Goal: Use online tool/utility: Utilize a website feature to perform a specific function

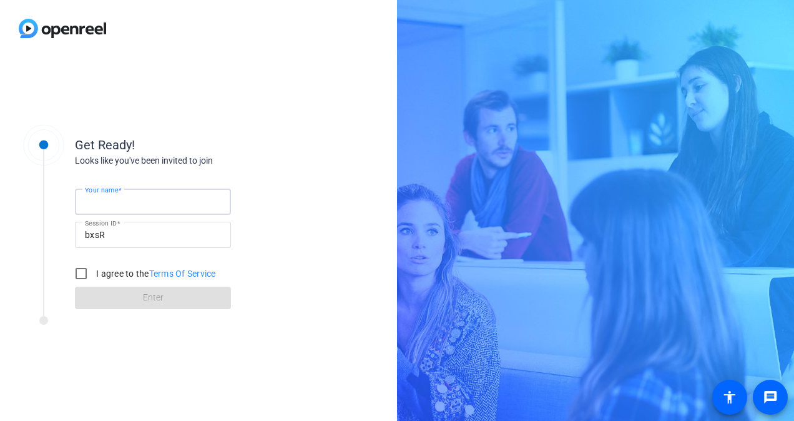
click at [145, 208] on input "Your name" at bounding box center [153, 201] width 136 height 15
type input "[PERSON_NAME]"
click at [79, 276] on input "I agree to the Terms Of Service" at bounding box center [81, 273] width 25 height 25
checkbox input "true"
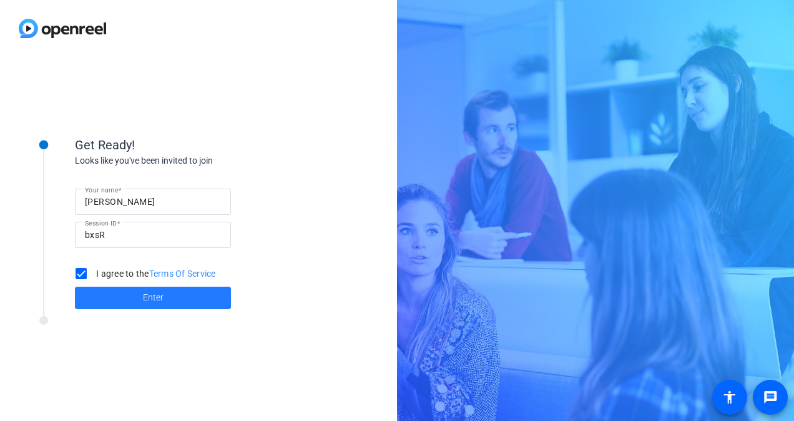
click at [144, 298] on span "Enter" at bounding box center [153, 297] width 21 height 13
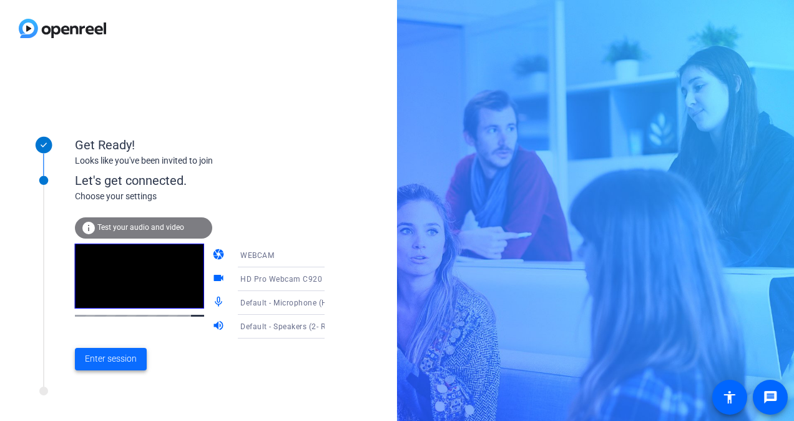
click at [122, 364] on span "Enter session" at bounding box center [111, 358] width 52 height 13
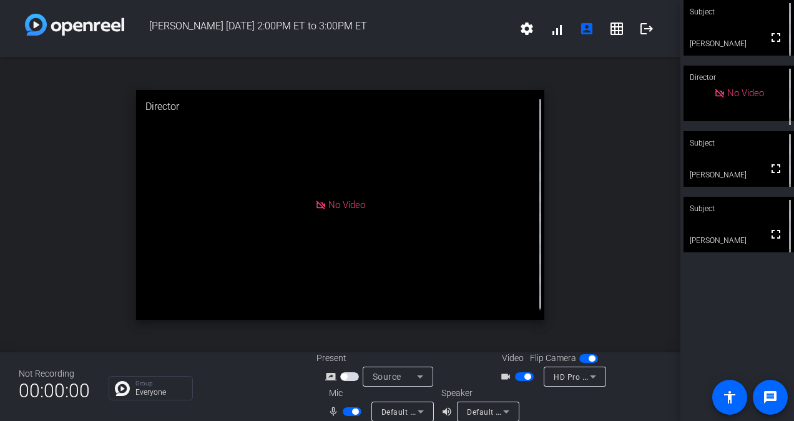
scroll to position [14, 0]
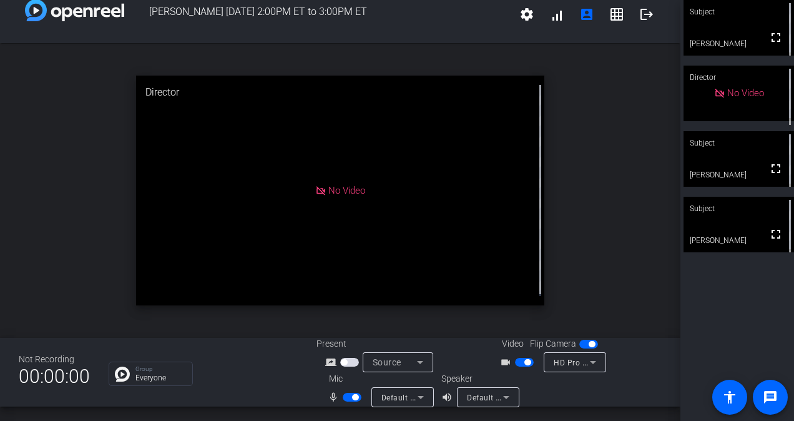
click at [421, 399] on icon at bounding box center [420, 396] width 15 height 15
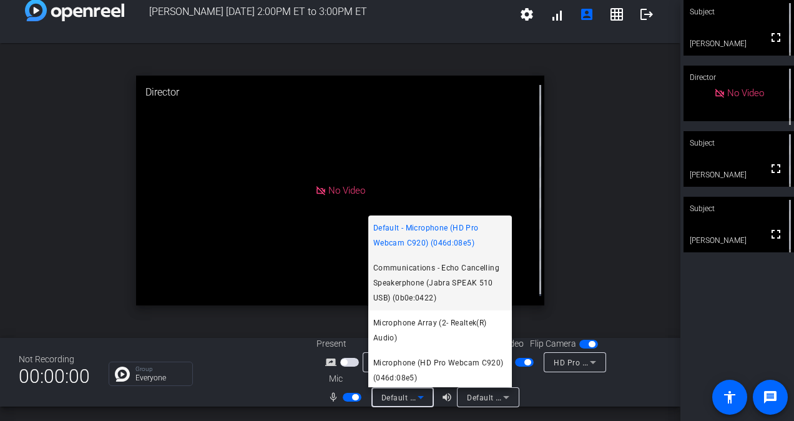
click at [418, 278] on span "Communications - Echo Cancelling Speakerphone (Jabra SPEAK 510 USB) (0b0e:0422)" at bounding box center [440, 282] width 134 height 45
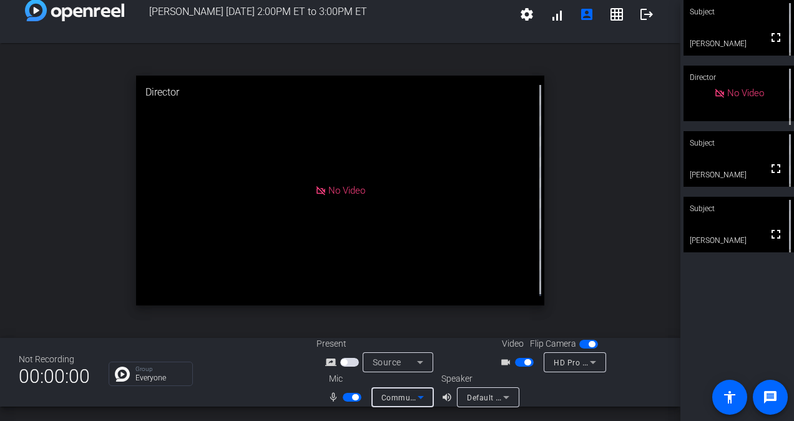
click at [484, 401] on span "Default - Speakers (2- Realtek(R) Audio)" at bounding box center [539, 397] width 144 height 10
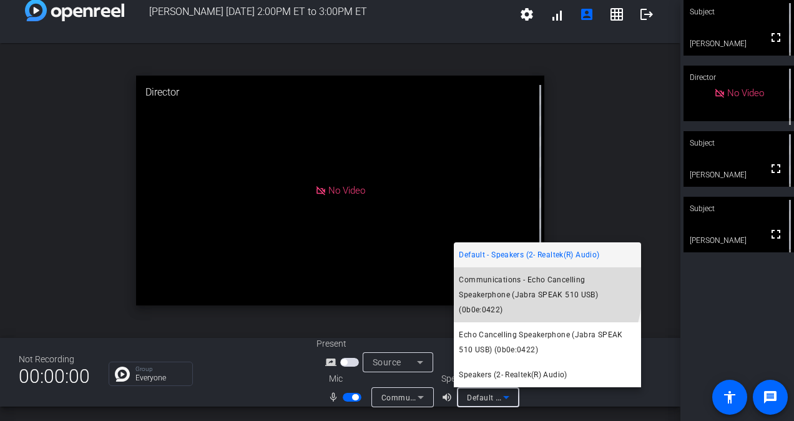
click at [500, 300] on span "Communications - Echo Cancelling Speakerphone (Jabra SPEAK 510 USB) (0b0e:0422)" at bounding box center [547, 294] width 177 height 45
